Goal: Find contact information: Find contact information

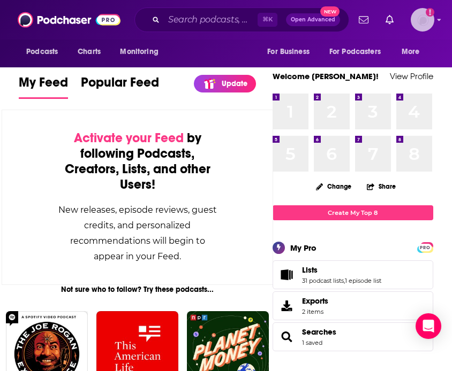
click at [420, 19] on img "Logged in as abirchfield" at bounding box center [422, 20] width 24 height 24
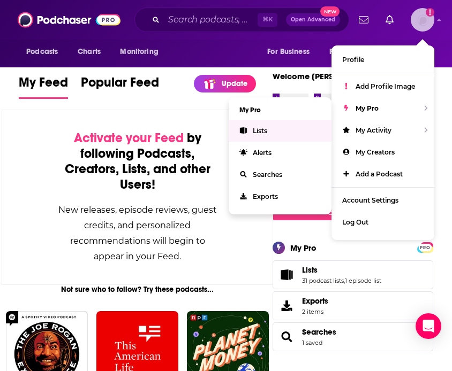
click at [308, 132] on link "Lists" at bounding box center [280, 131] width 103 height 22
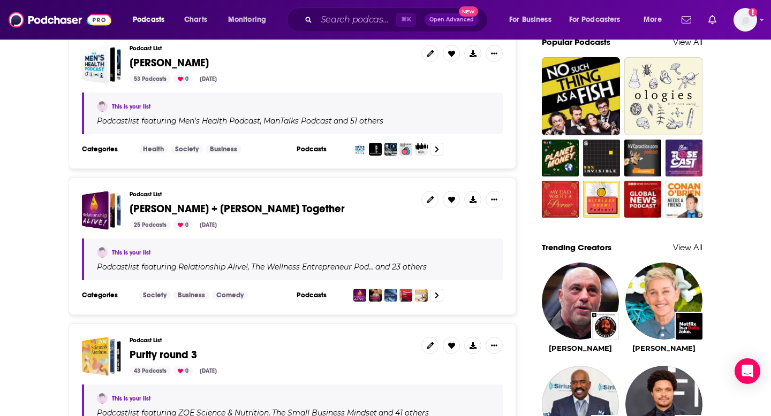
scroll to position [711, 0]
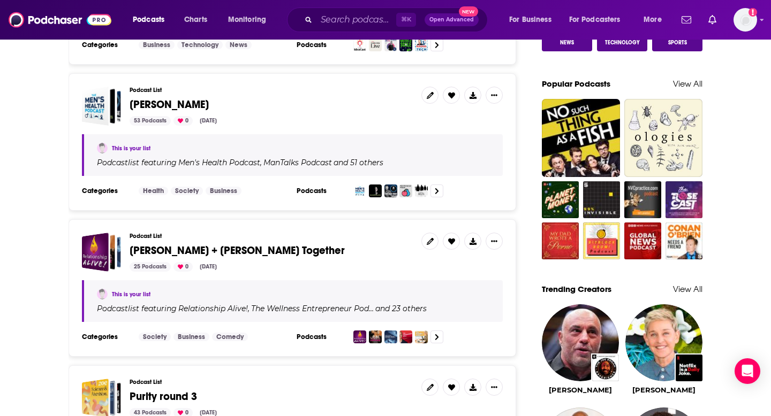
click at [166, 98] on span "[PERSON_NAME]" at bounding box center [169, 104] width 79 height 13
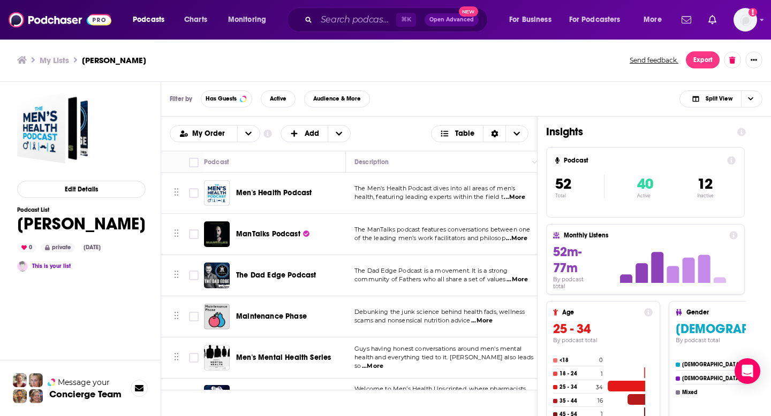
scroll to position [4, 0]
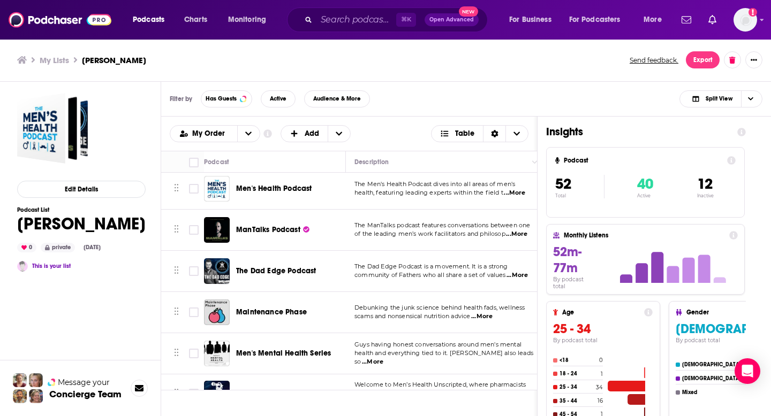
click at [271, 185] on span "Men's Health Podcast" at bounding box center [273, 188] width 75 height 9
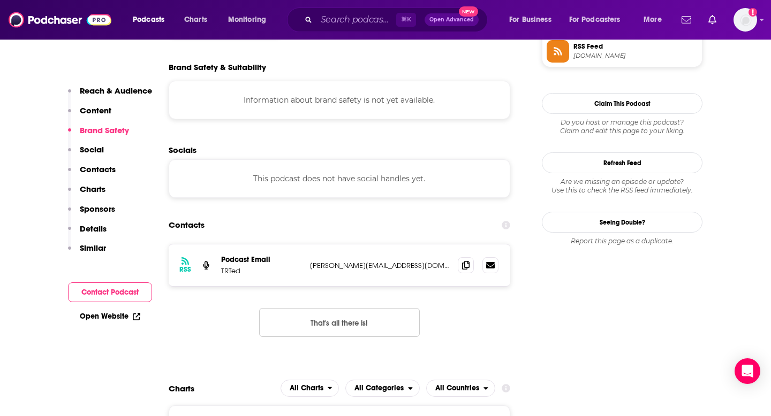
scroll to position [833, 0]
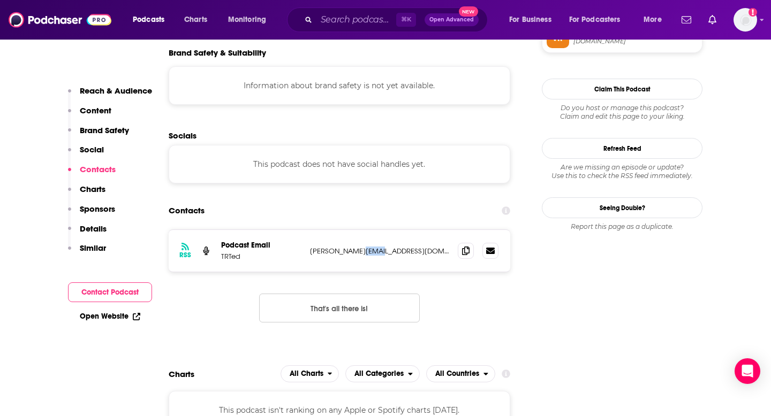
drag, startPoint x: 379, startPoint y: 256, endPoint x: 357, endPoint y: 254, distance: 22.6
click at [358, 254] on div "RSS Podcast Email TRTed [PERSON_NAME][EMAIL_ADDRESS][DOMAIN_NAME] [PERSON_NAME]…" at bounding box center [339, 251] width 341 height 42
click at [451, 318] on div "RSS Podcast Email TRTed [PERSON_NAME][EMAIL_ADDRESS][DOMAIN_NAME] [PERSON_NAME]…" at bounding box center [339, 285] width 341 height 110
drag, startPoint x: 379, startPoint y: 250, endPoint x: 331, endPoint y: 244, distance: 48.6
click at [331, 244] on div "RSS Podcast Email TRTed [PERSON_NAME][EMAIL_ADDRESS][DOMAIN_NAME] [PERSON_NAME]…" at bounding box center [339, 251] width 341 height 42
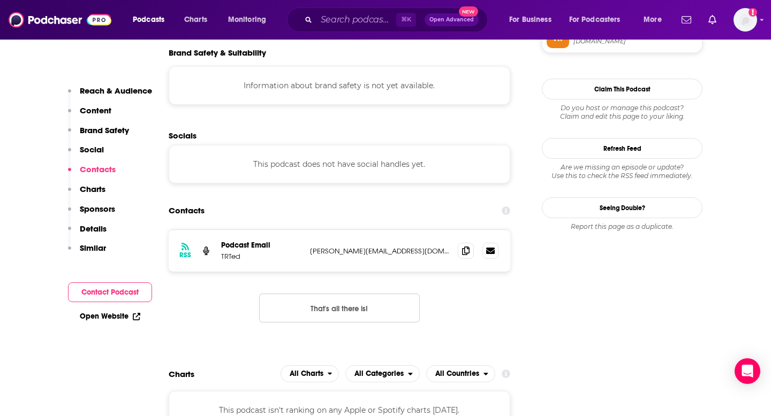
click at [341, 253] on p "[PERSON_NAME][EMAIL_ADDRESS][DOMAIN_NAME]" at bounding box center [379, 251] width 139 height 9
